Goal: Task Accomplishment & Management: Complete application form

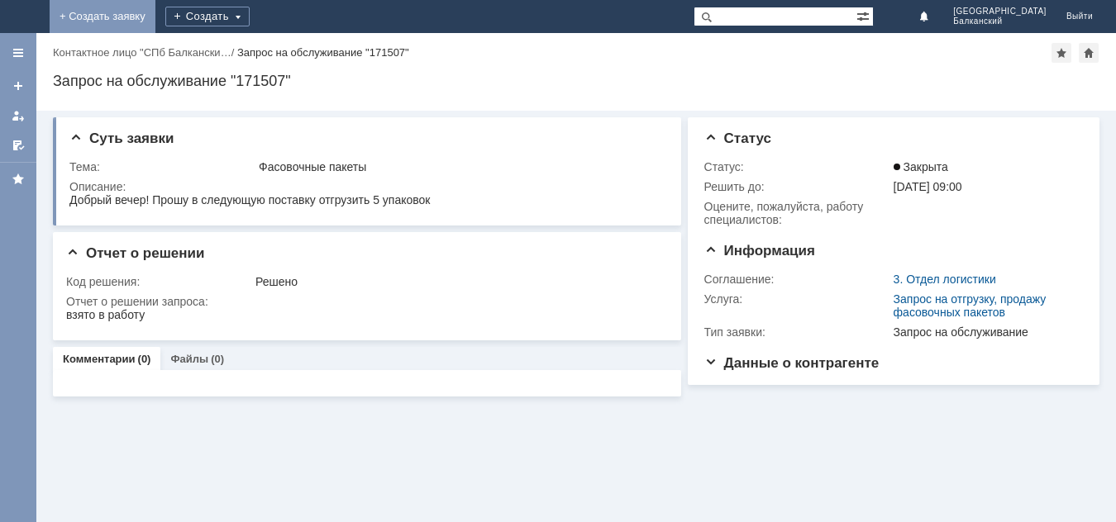
click at [155, 12] on link "+ Создать заявку" at bounding box center [103, 16] width 106 height 33
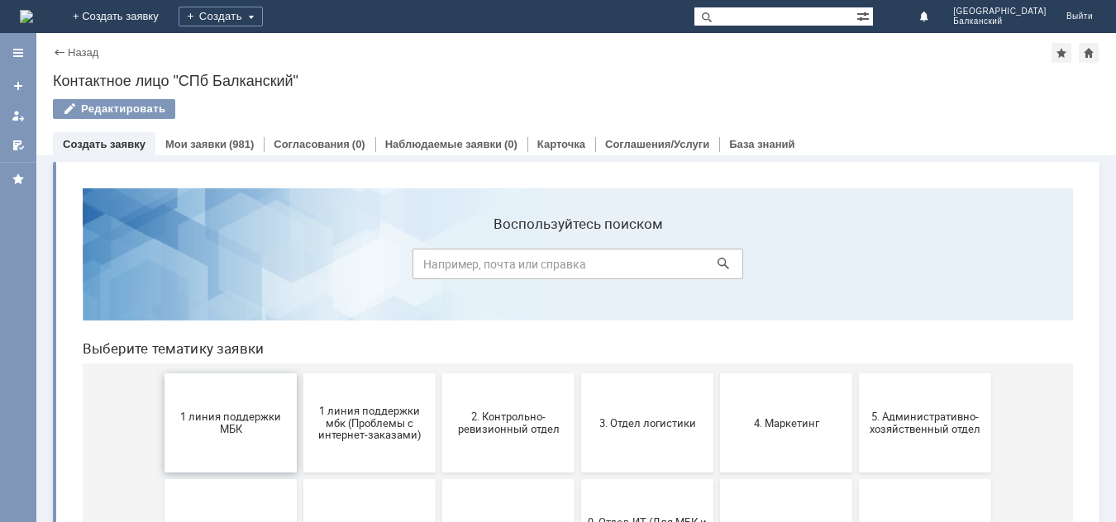
click at [201, 430] on span "1 линия поддержки МБК" at bounding box center [230, 423] width 122 height 25
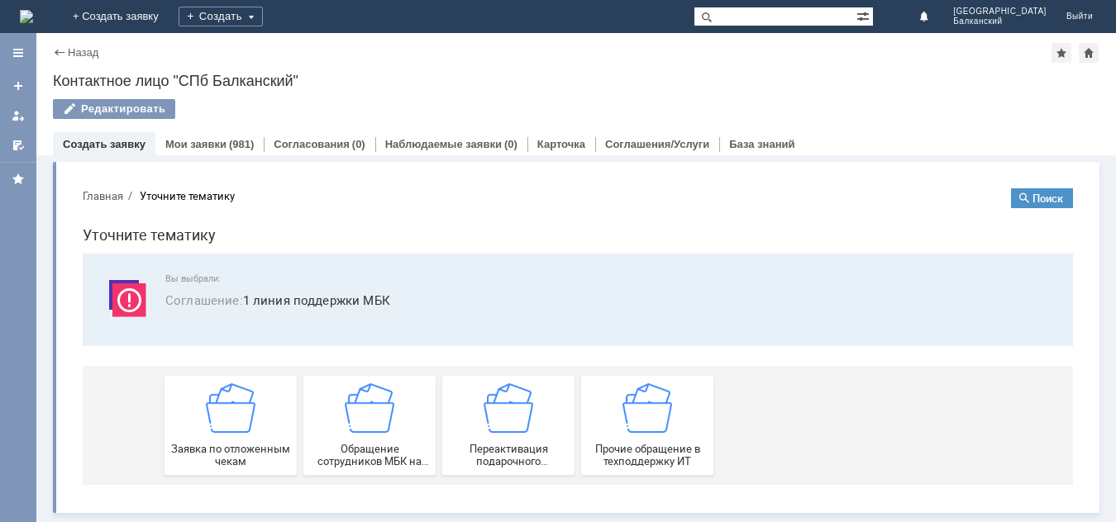
click at [201, 430] on div "Заявка по отложенным чекам" at bounding box center [230, 426] width 122 height 84
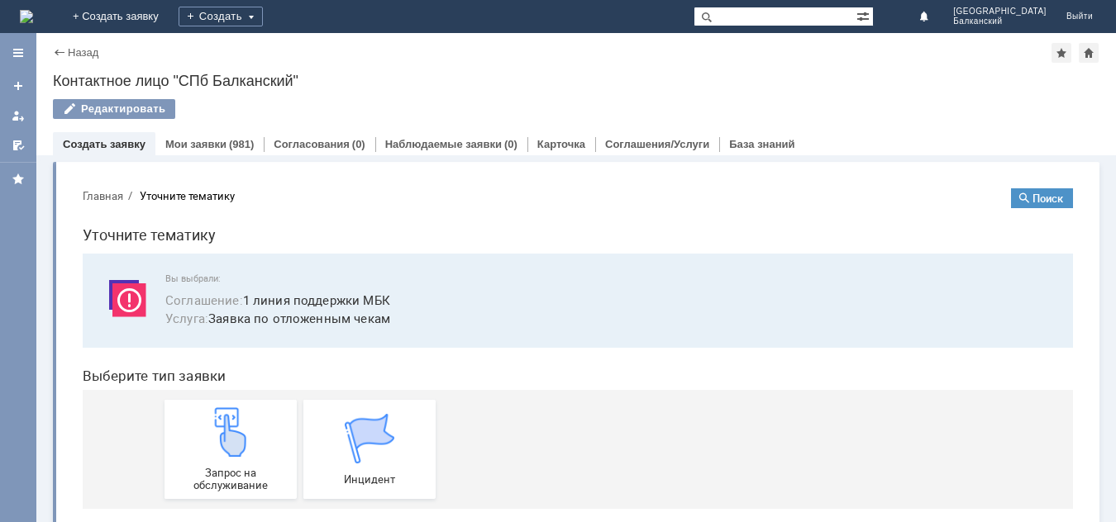
click at [206, 430] on img at bounding box center [231, 433] width 50 height 50
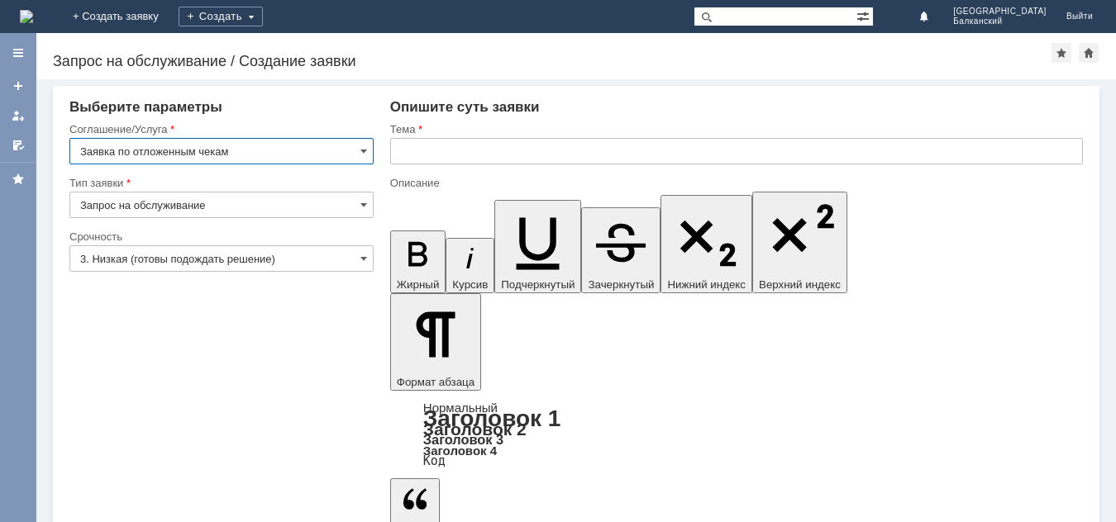
click at [407, 150] on input "text" at bounding box center [736, 151] width 693 height 26
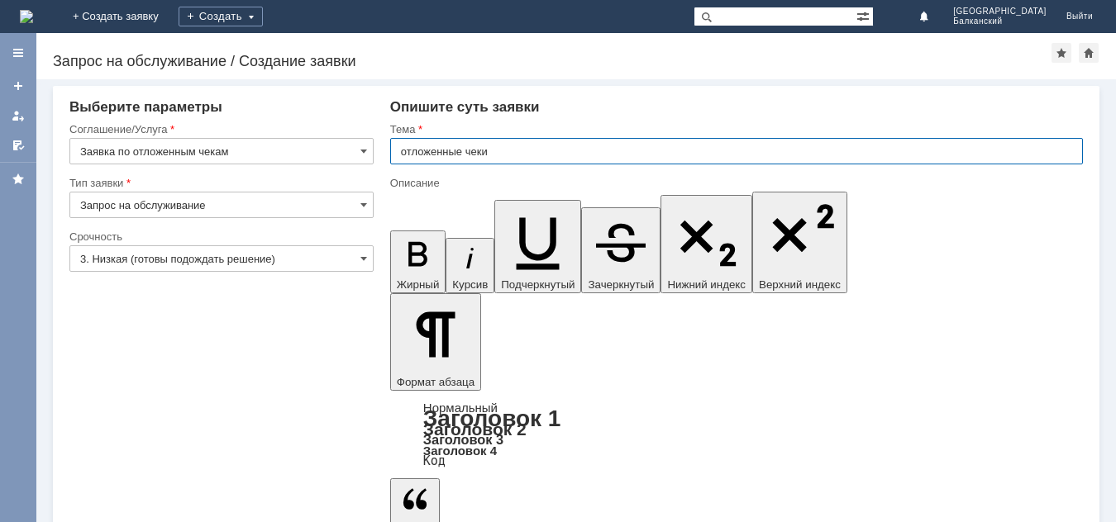
type input "отложенные чеки"
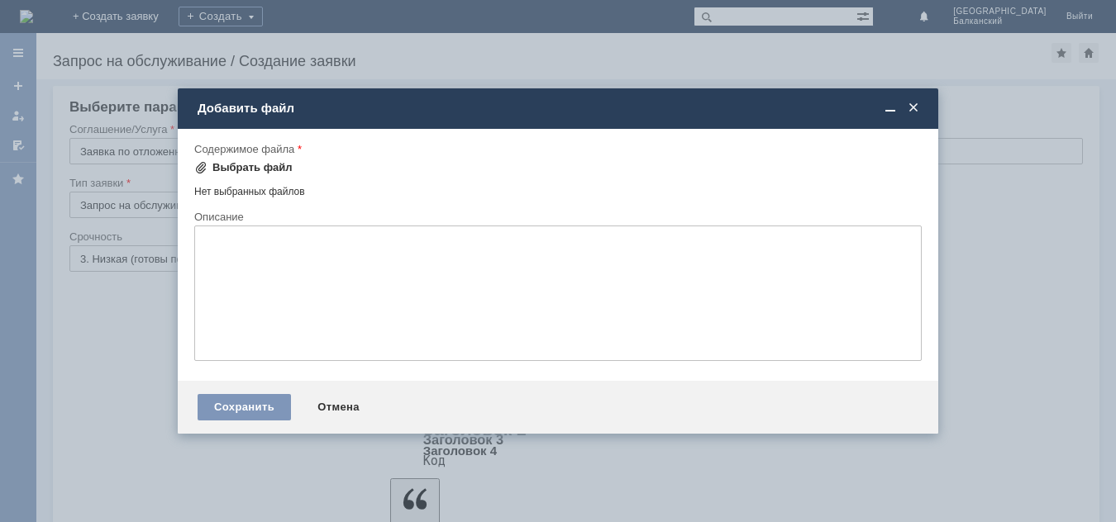
click at [207, 162] on span at bounding box center [200, 167] width 13 height 13
click at [242, 164] on div "Выбрать файл" at bounding box center [252, 167] width 80 height 13
click at [913, 109] on span at bounding box center [913, 108] width 17 height 15
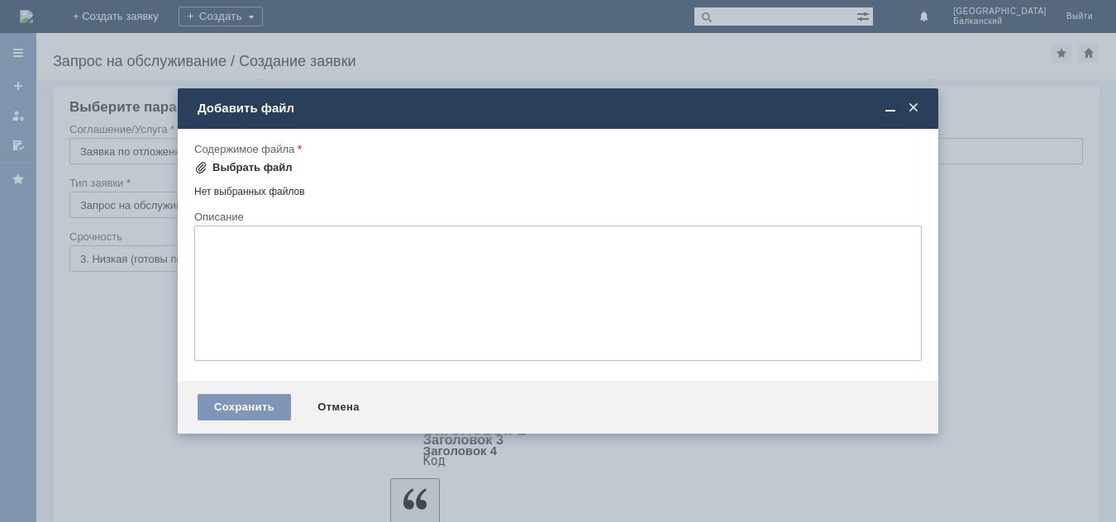
click at [201, 169] on span at bounding box center [200, 167] width 13 height 13
click at [917, 105] on span at bounding box center [913, 108] width 17 height 15
